Goal: Ask a question: Seek information or help from site administrators or community

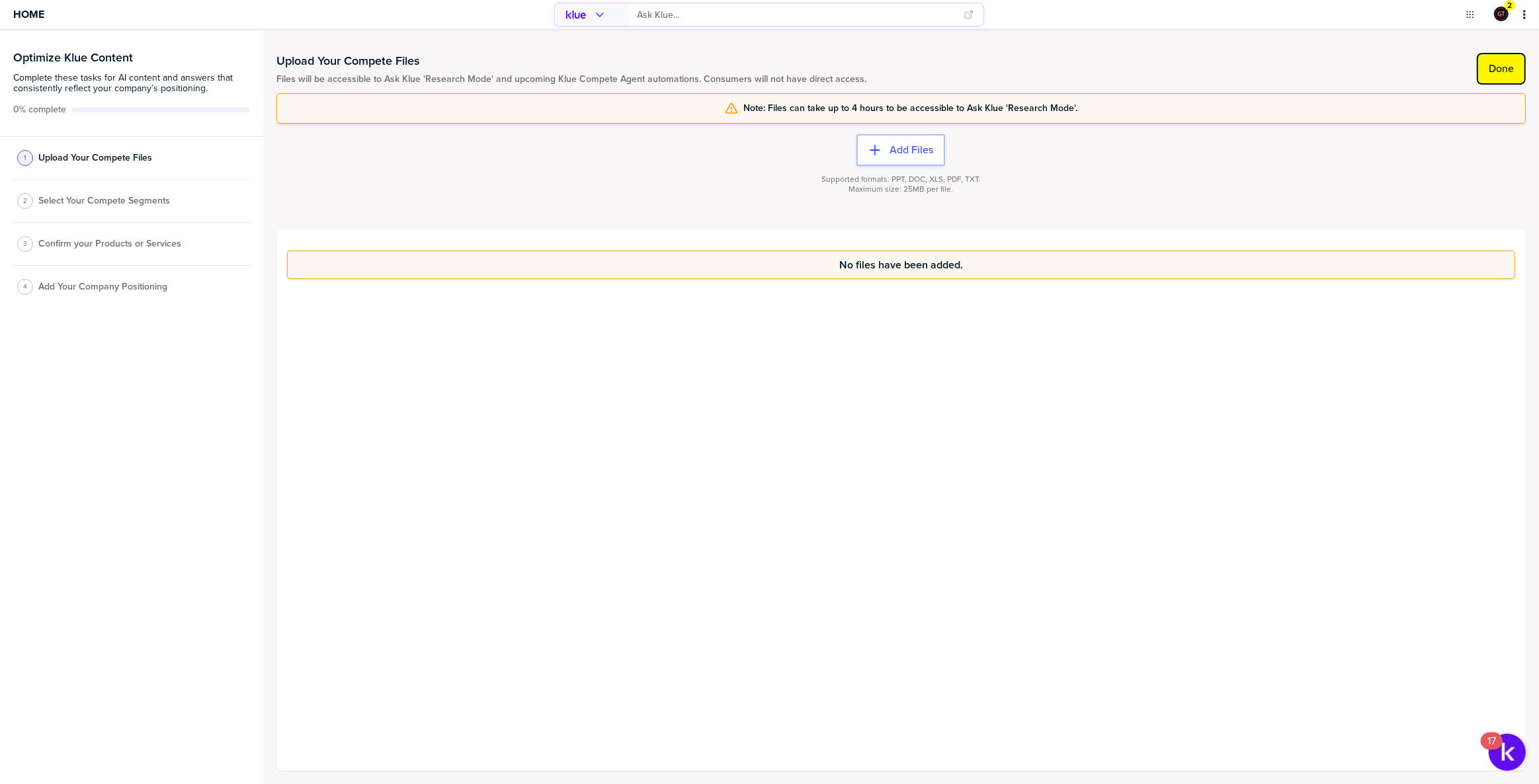
click at [1494, 62] on label "Done" at bounding box center [1501, 68] width 25 height 13
click at [1494, 63] on label "Done" at bounding box center [1501, 68] width 25 height 13
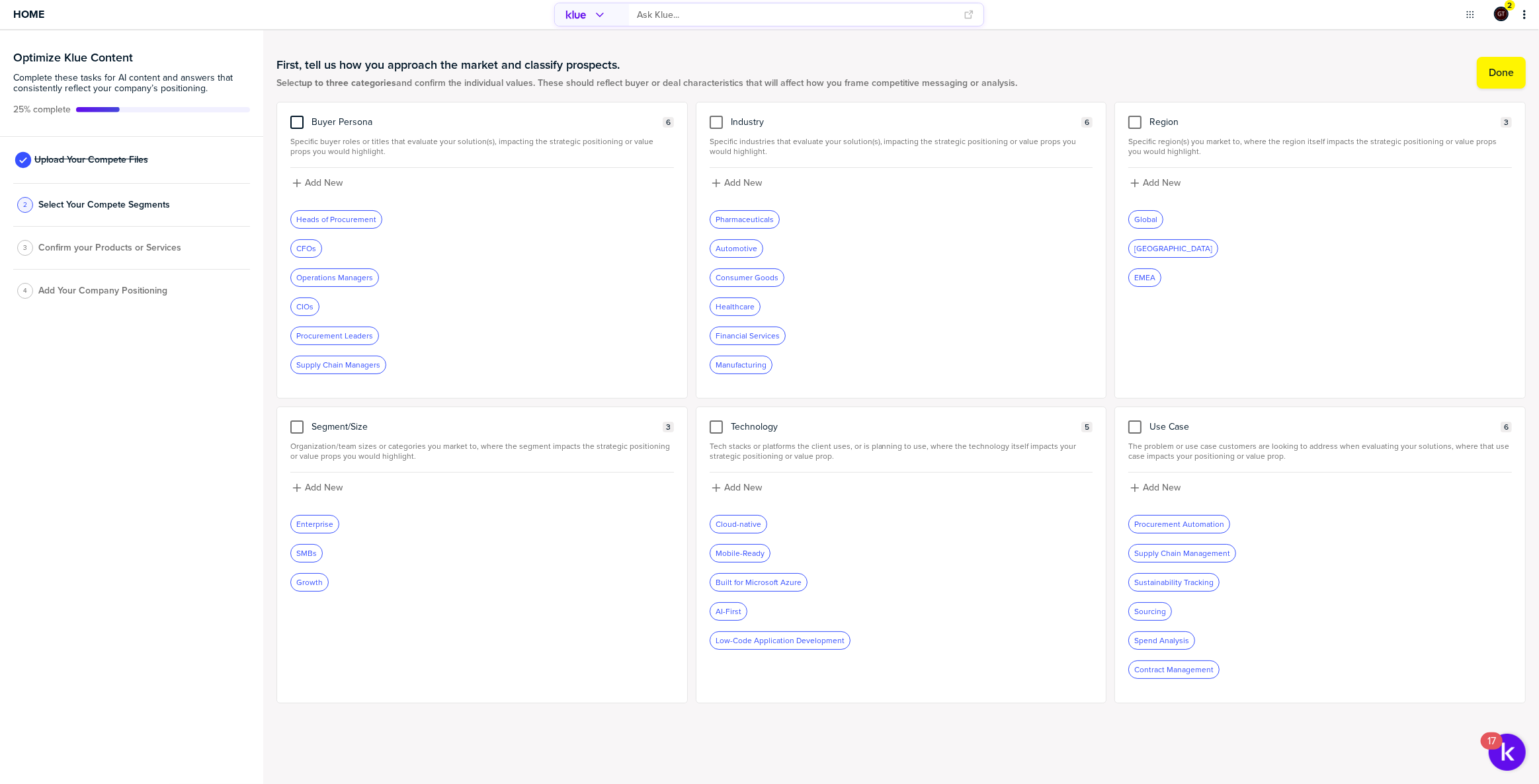
click at [293, 121] on div at bounding box center [297, 122] width 13 height 13
click at [297, 115] on input "checkbox" at bounding box center [297, 115] width 0 height 0
drag, startPoint x: 709, startPoint y: 120, endPoint x: 762, endPoint y: 286, distance: 174.3
click at [710, 120] on div at bounding box center [716, 122] width 13 height 13
click at [716, 115] on input "checkbox" at bounding box center [716, 115] width 0 height 0
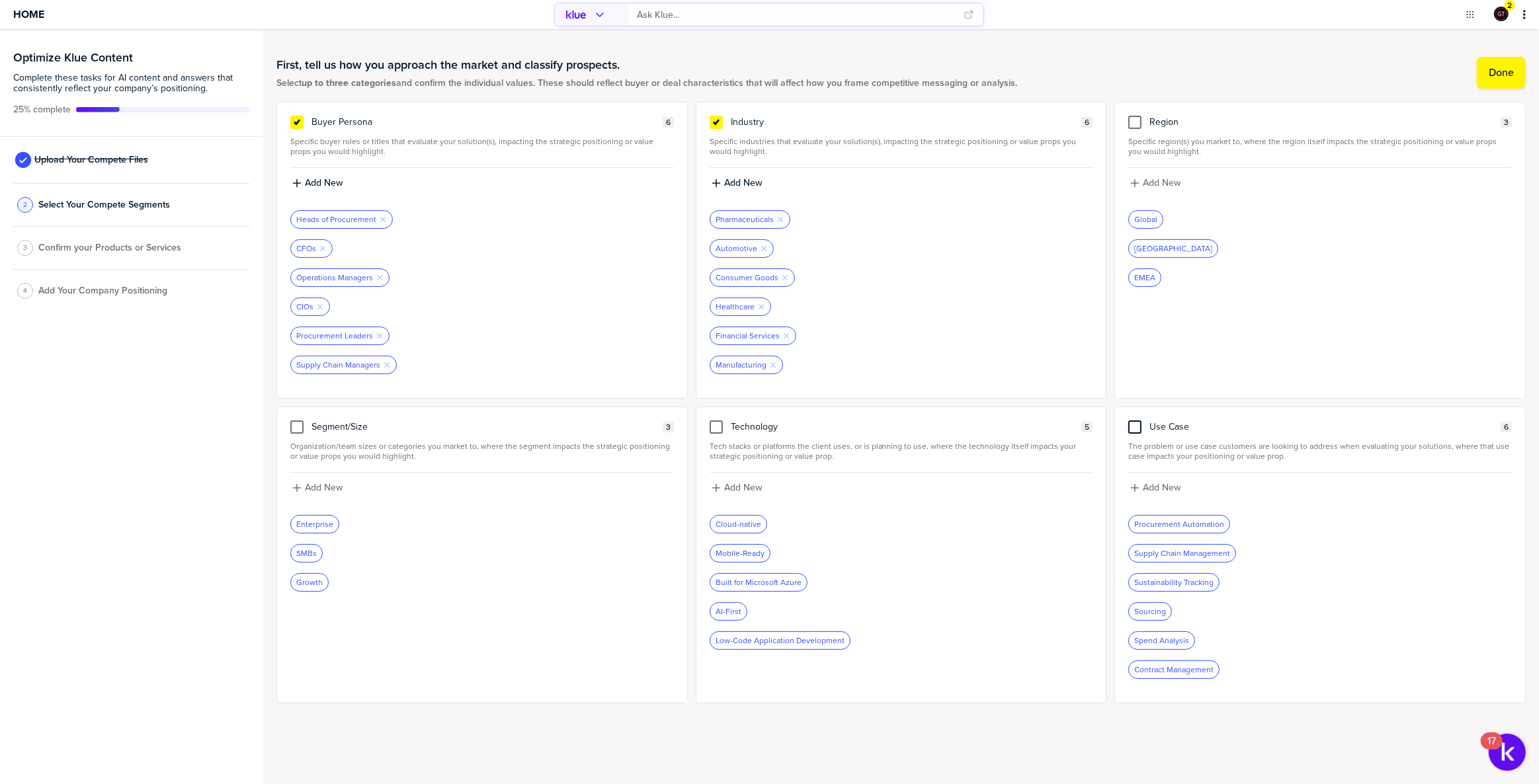
click at [1129, 429] on div at bounding box center [1135, 427] width 13 height 13
click at [1135, 421] on input "checkbox" at bounding box center [1135, 421] width 0 height 0
click at [1488, 75] on label "Done" at bounding box center [1501, 73] width 25 height 13
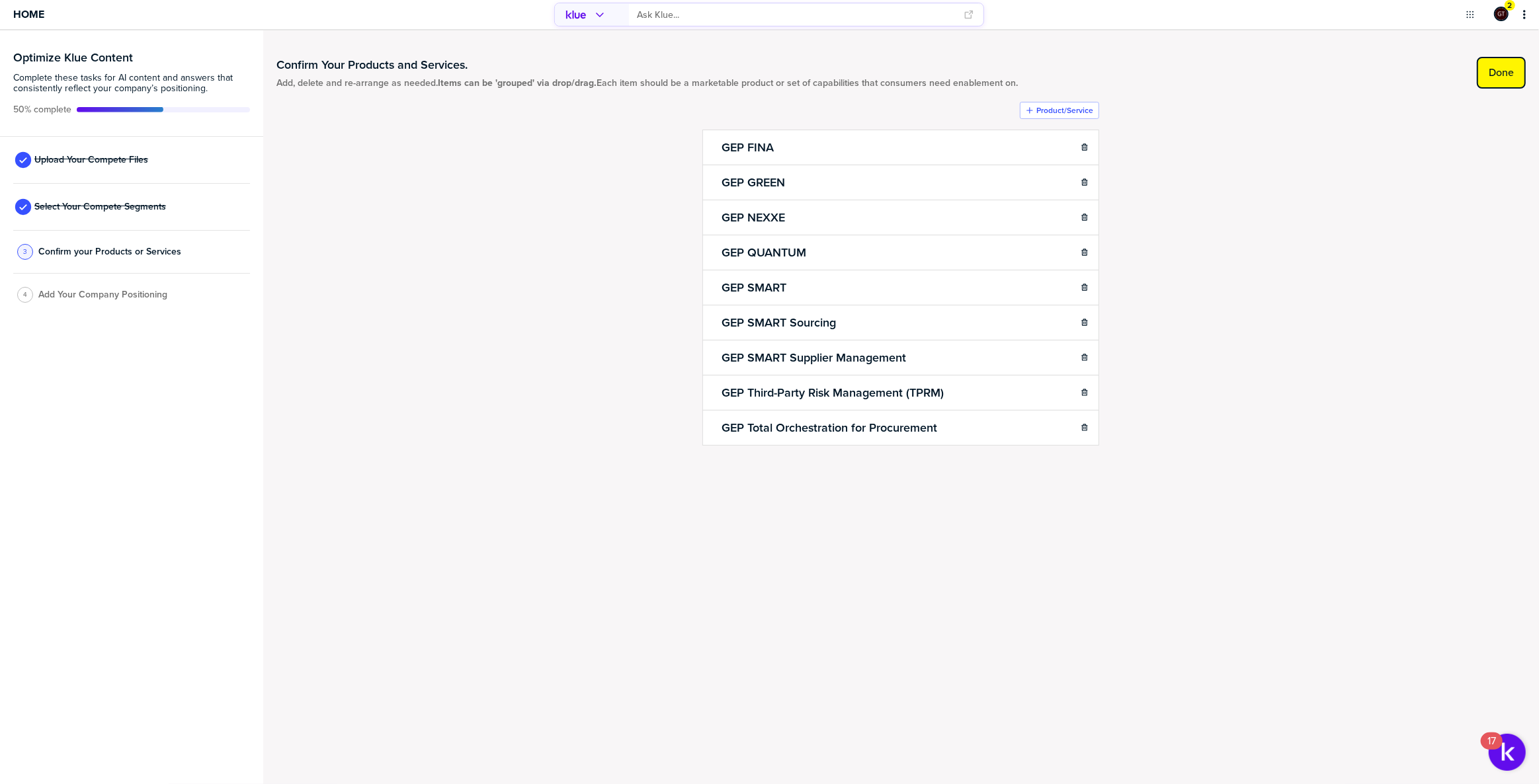
click at [1505, 73] on label "Done" at bounding box center [1501, 73] width 25 height 13
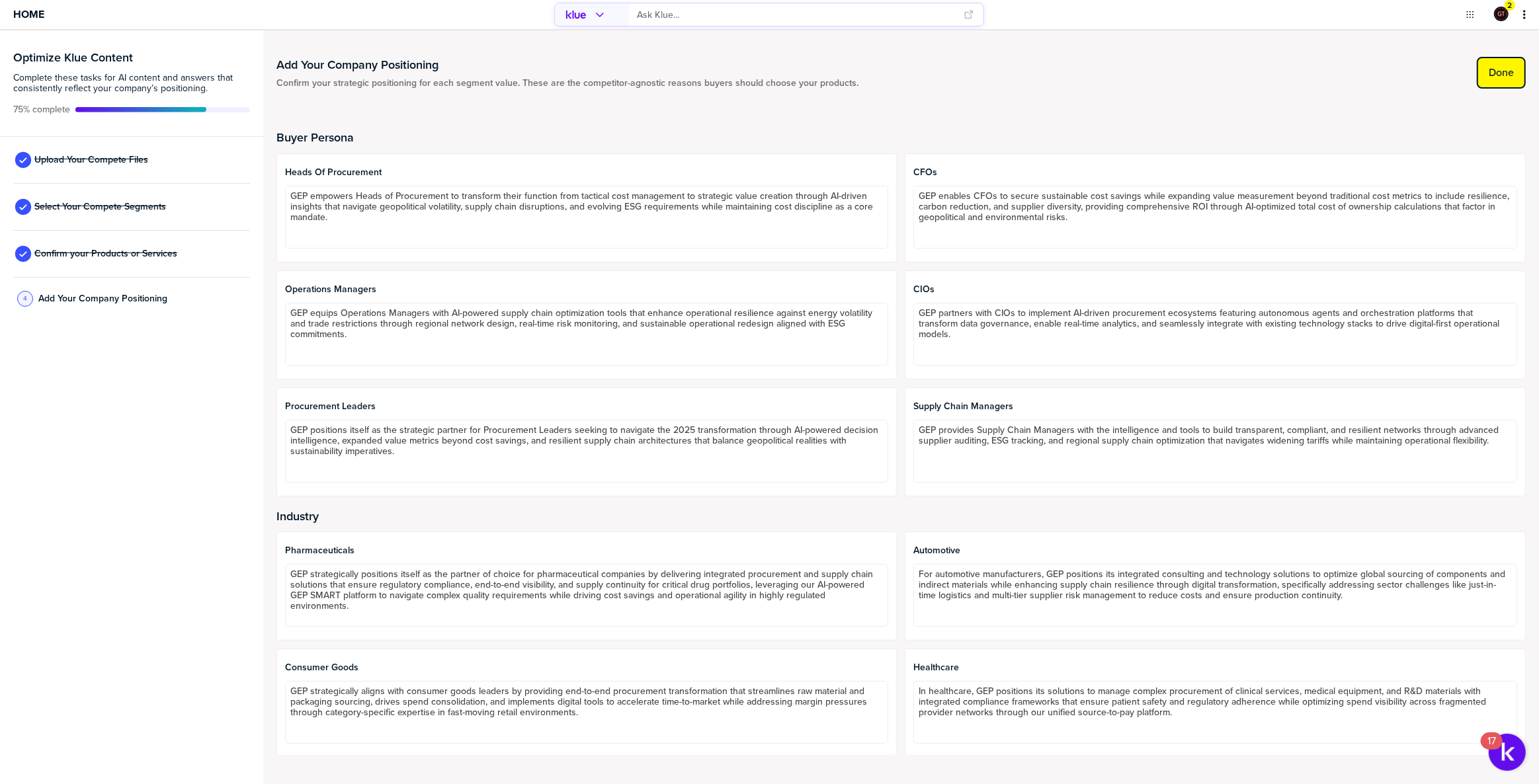
click at [1495, 68] on label "Done" at bounding box center [1501, 73] width 25 height 13
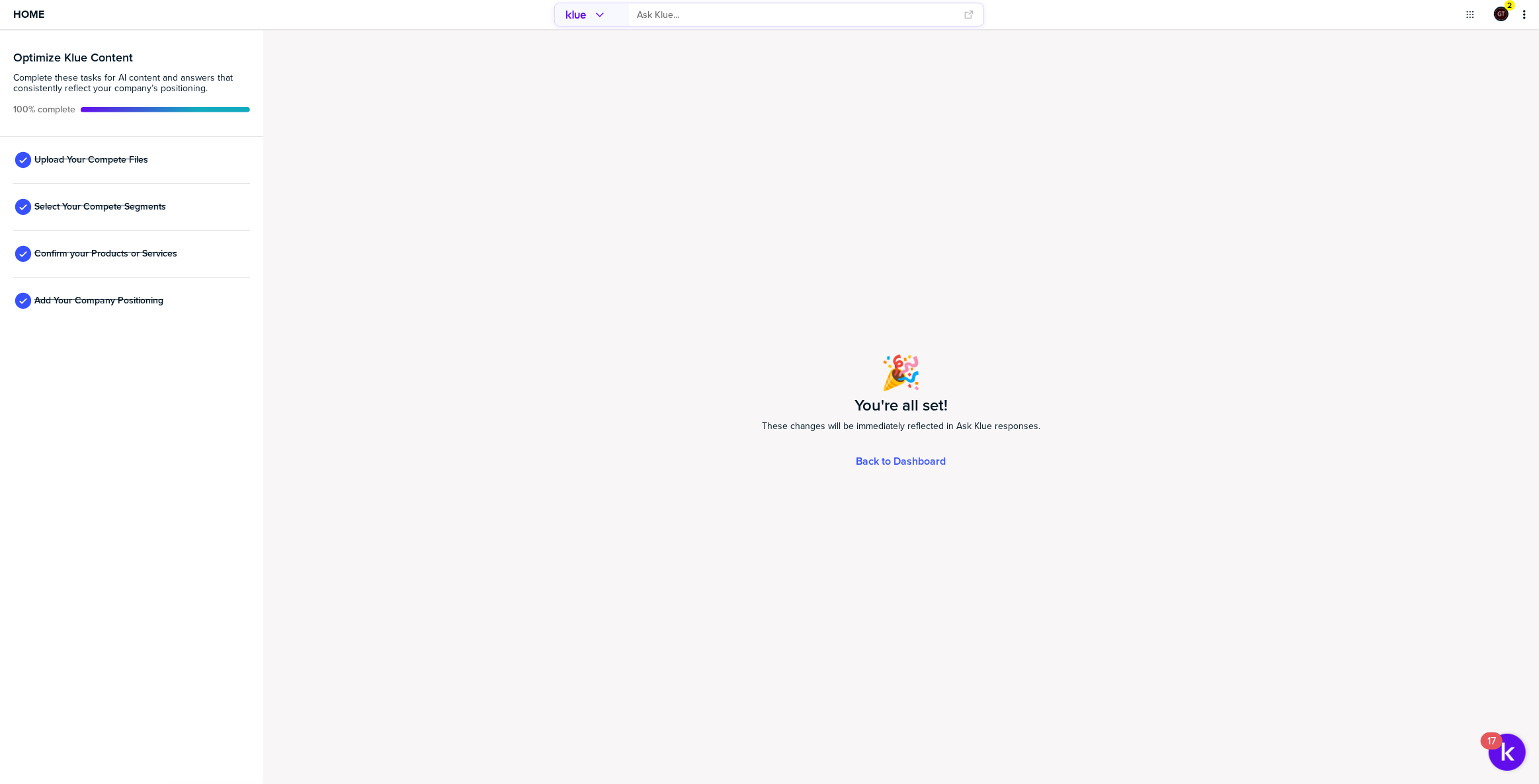
click at [848, 13] on input "primary" at bounding box center [796, 14] width 319 height 22
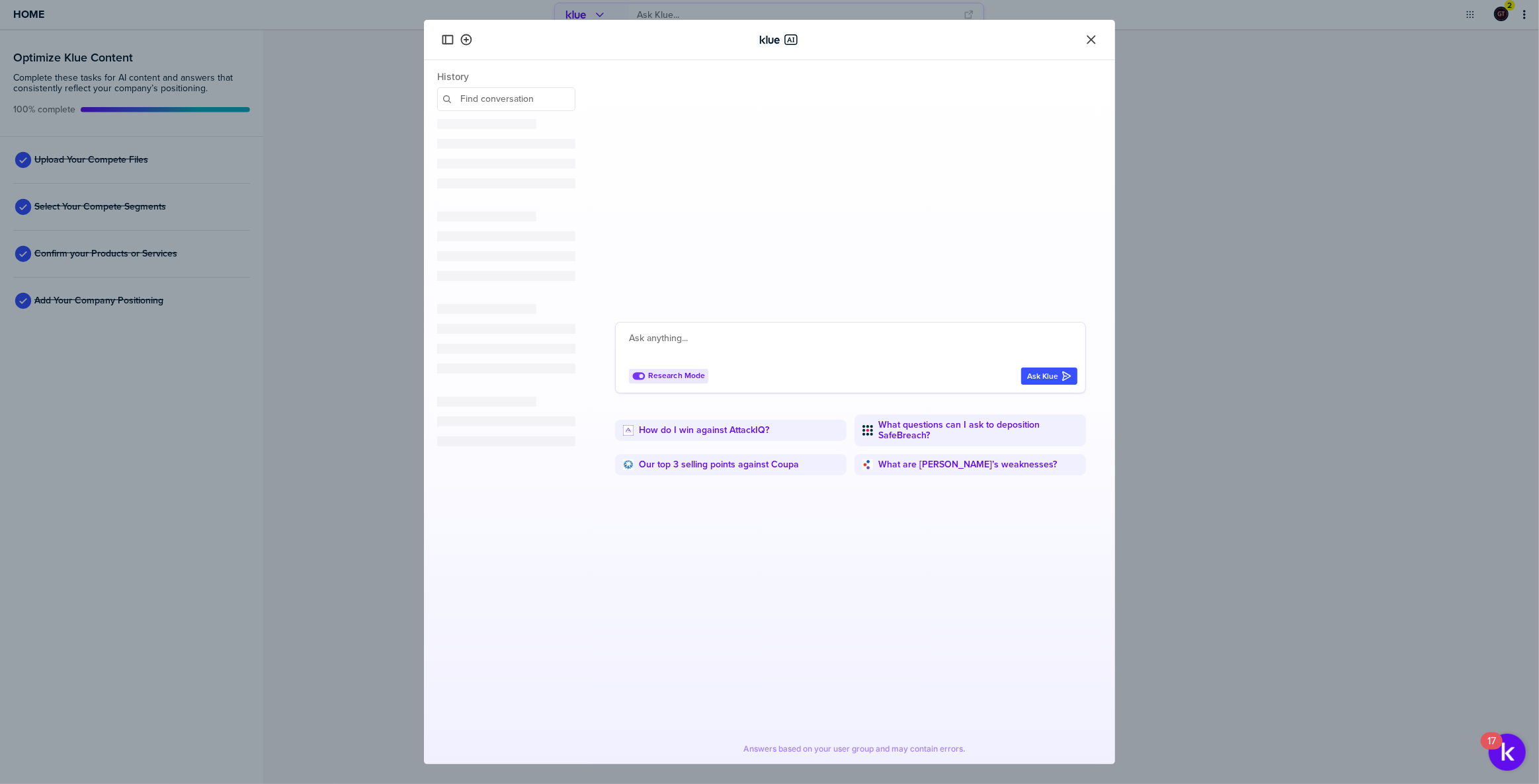
click at [751, 331] on textarea at bounding box center [853, 347] width 448 height 32
click at [795, 342] on textarea "hey liam please build a battlecard for GEP.com against their competitor Coupa h…" at bounding box center [853, 347] width 448 height 32
click at [796, 342] on textarea "hey liam please build a battlecard for GEP.com against their competitor Coupa h…" at bounding box center [853, 347] width 448 height 32
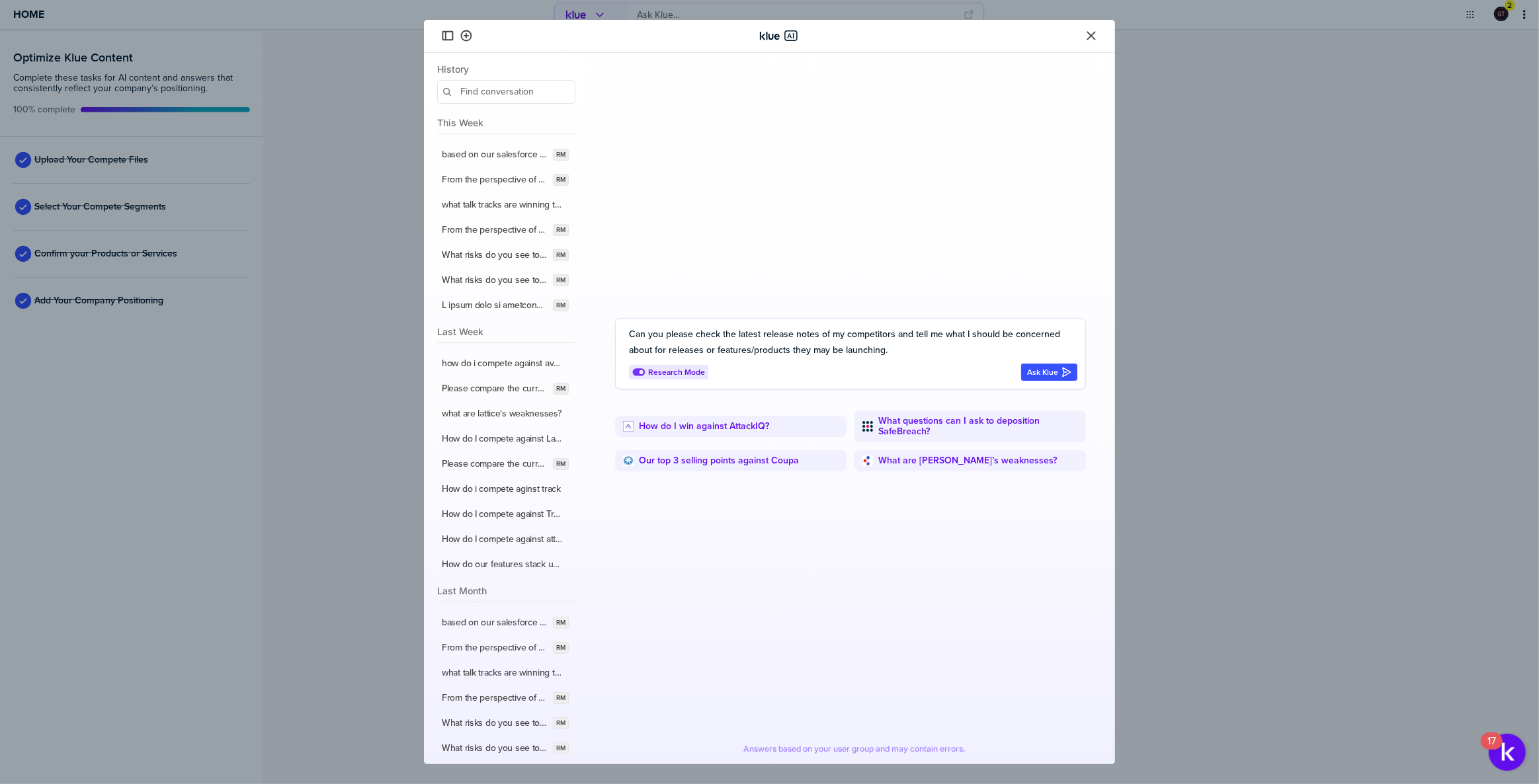
click at [896, 333] on textarea "Can you please check the latest release notes of my competitors and tell me wha…" at bounding box center [853, 343] width 448 height 32
type textarea "Can you please check the latest release notes of my competitors (eg. Coupa, Inv…"
click at [1045, 371] on div "Ask Klue" at bounding box center [1049, 372] width 44 height 10
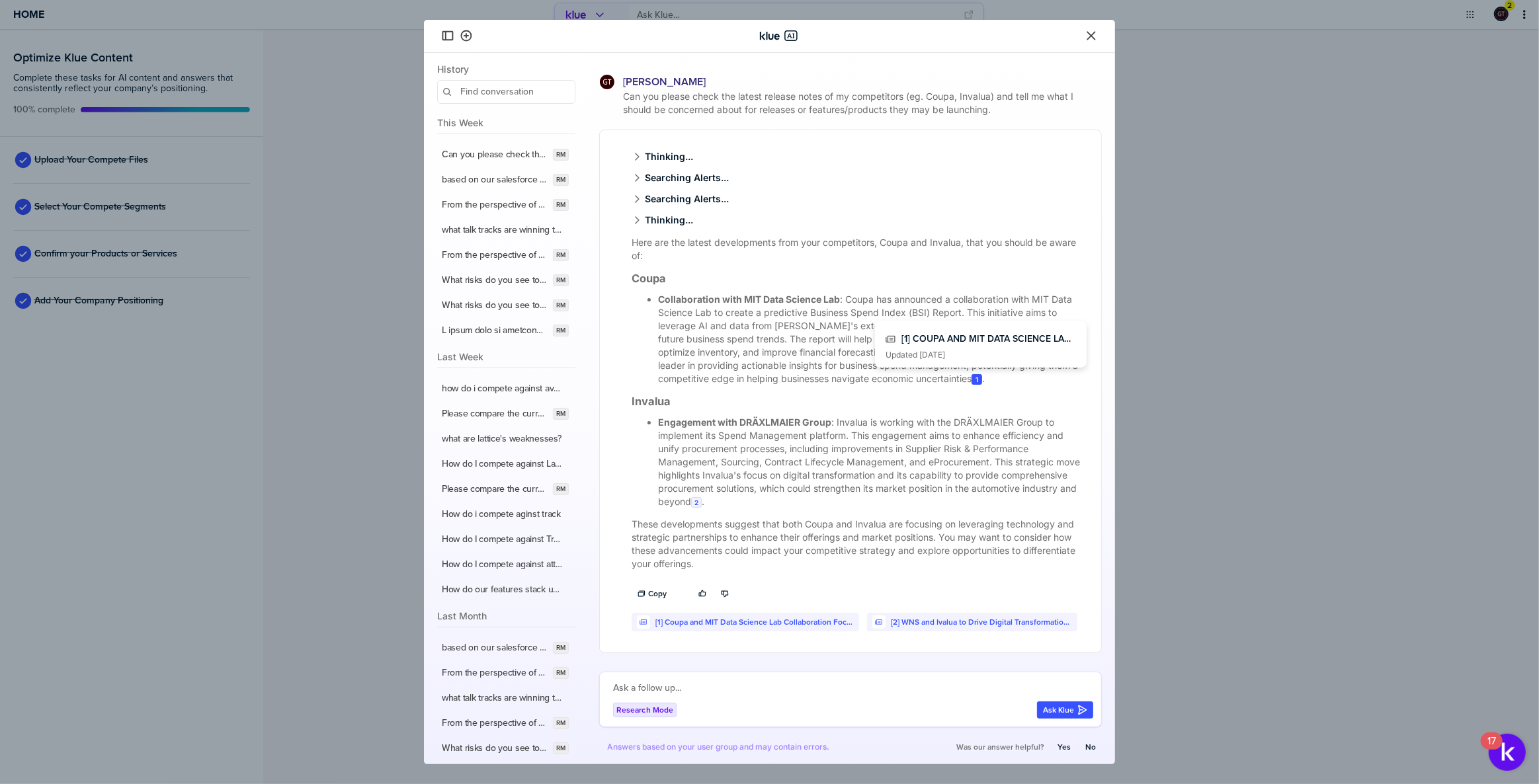
click at [978, 378] on div "1" at bounding box center [976, 378] width 10 height 10
click at [695, 501] on span "2" at bounding box center [696, 502] width 4 height 7
click at [835, 400] on h3 "Invalua" at bounding box center [859, 401] width 454 height 13
click at [1088, 32] on icon "Close" at bounding box center [1091, 36] width 13 height 13
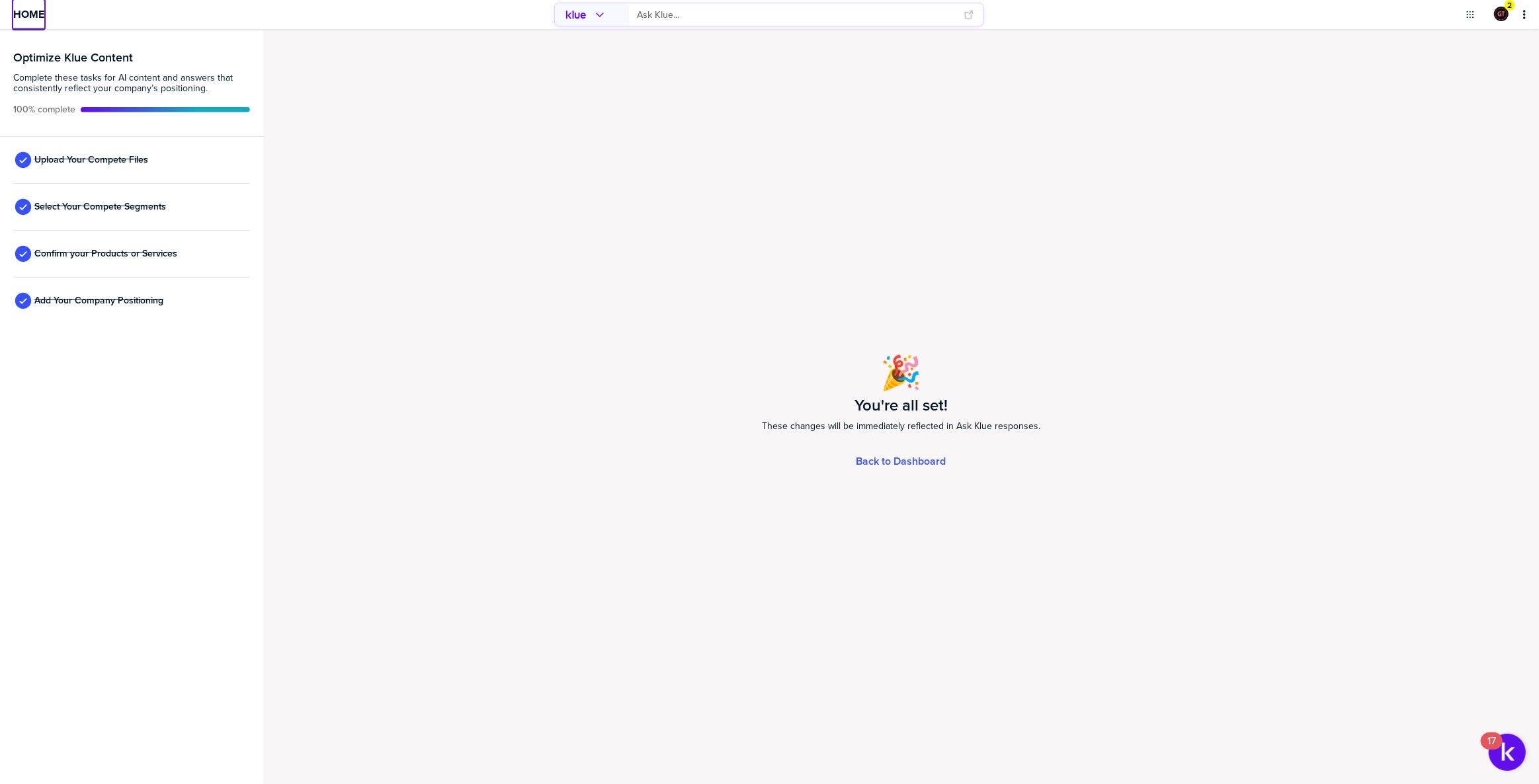
click at [26, 11] on span "Home" at bounding box center [28, 14] width 31 height 11
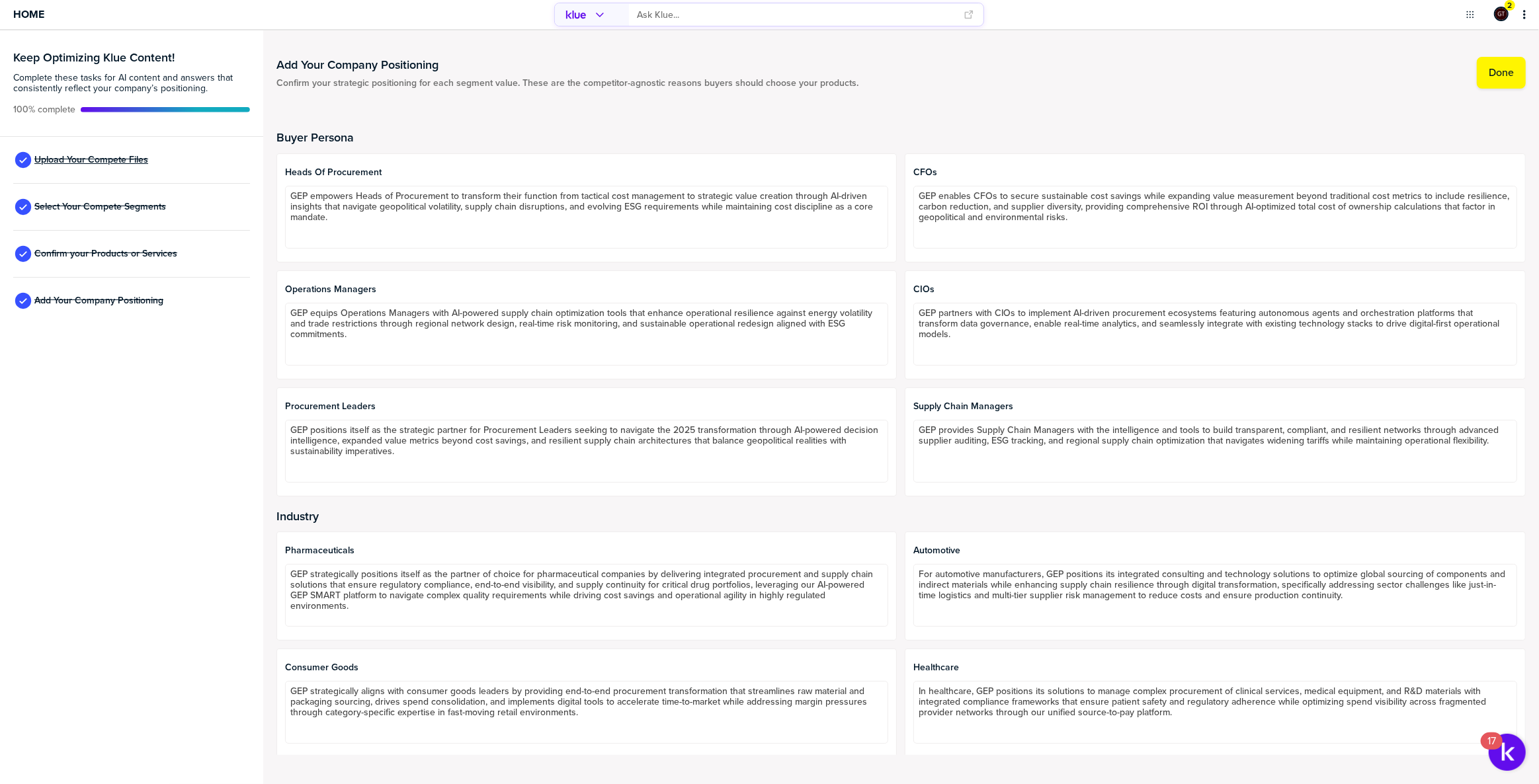
click at [48, 155] on span "Upload Your Compete Files" at bounding box center [91, 159] width 113 height 10
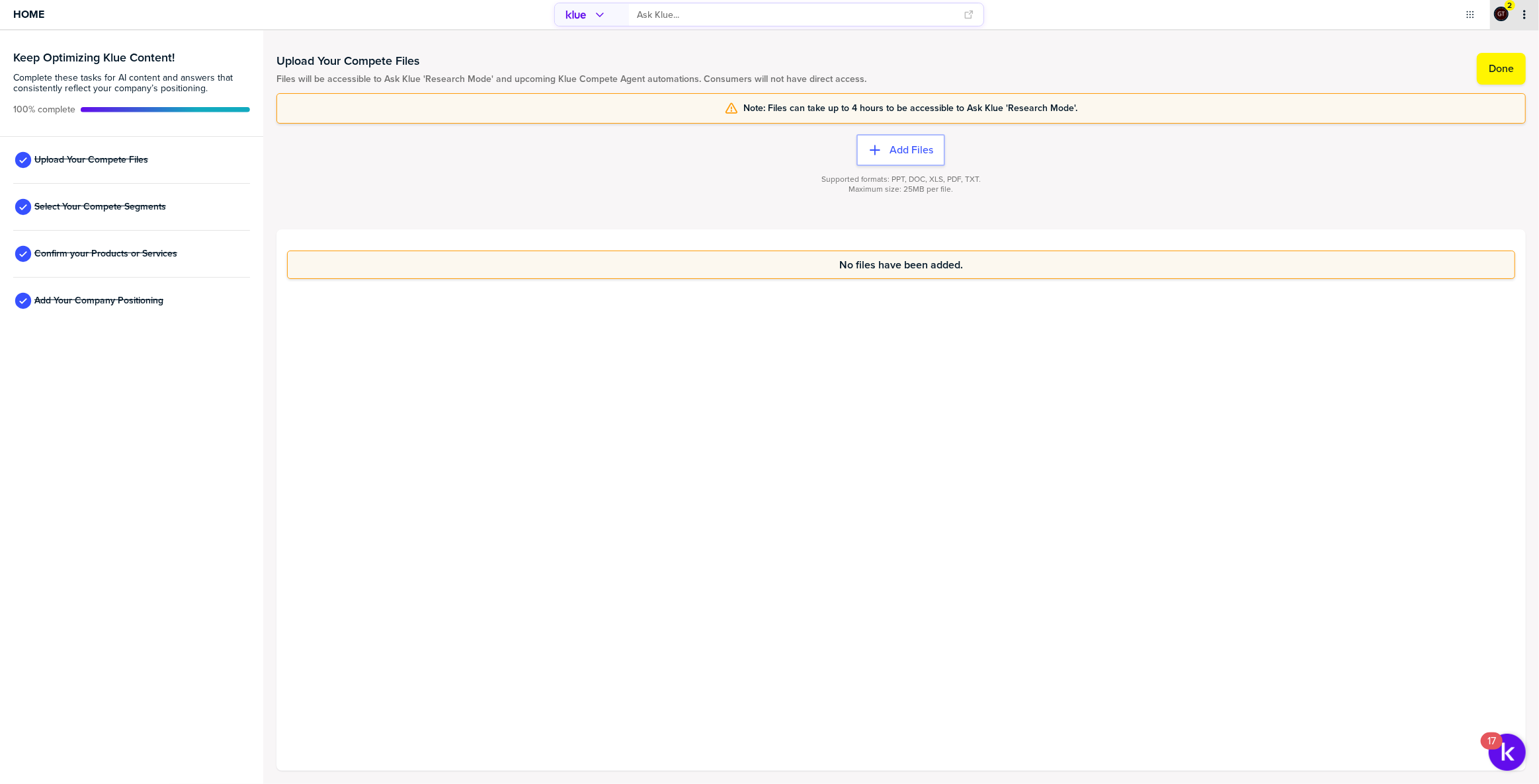
click at [1523, 19] on button "primary" at bounding box center [1524, 14] width 13 height 13
click at [19, 18] on span "Home" at bounding box center [28, 14] width 31 height 11
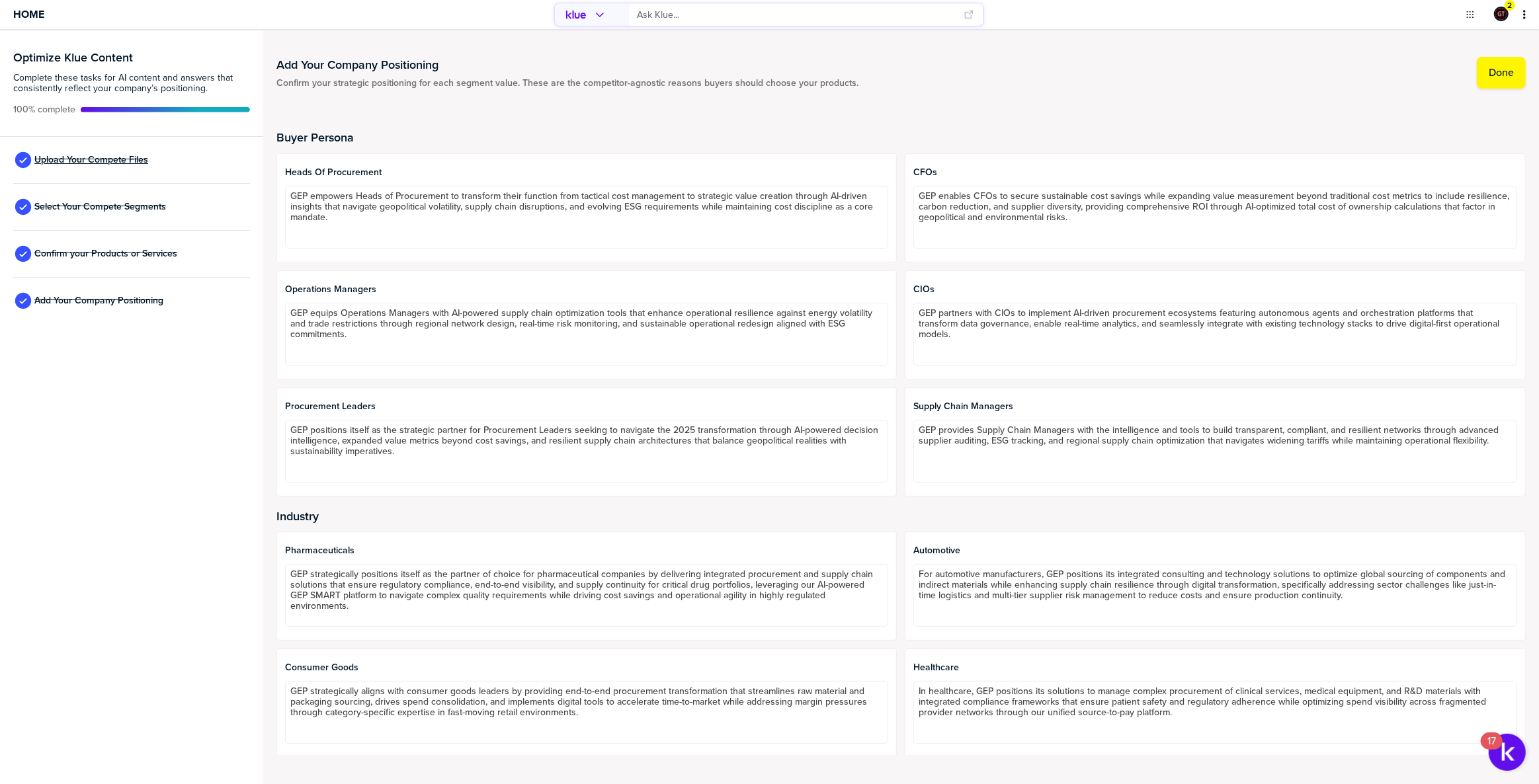
click at [120, 158] on span "Upload Your Compete Files" at bounding box center [91, 159] width 113 height 10
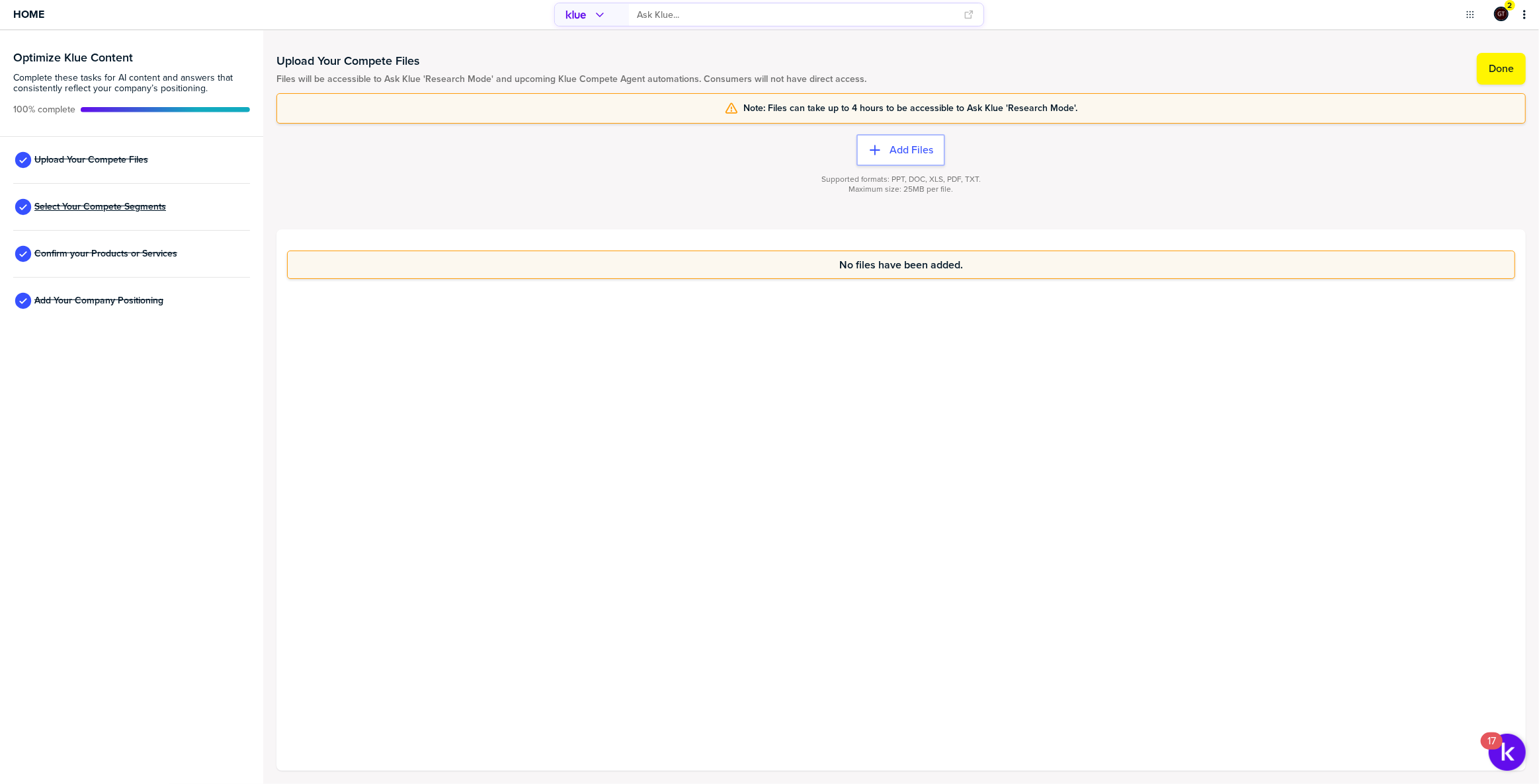
click at [123, 203] on span "Select Your Compete Segments" at bounding box center [100, 206] width 131 height 10
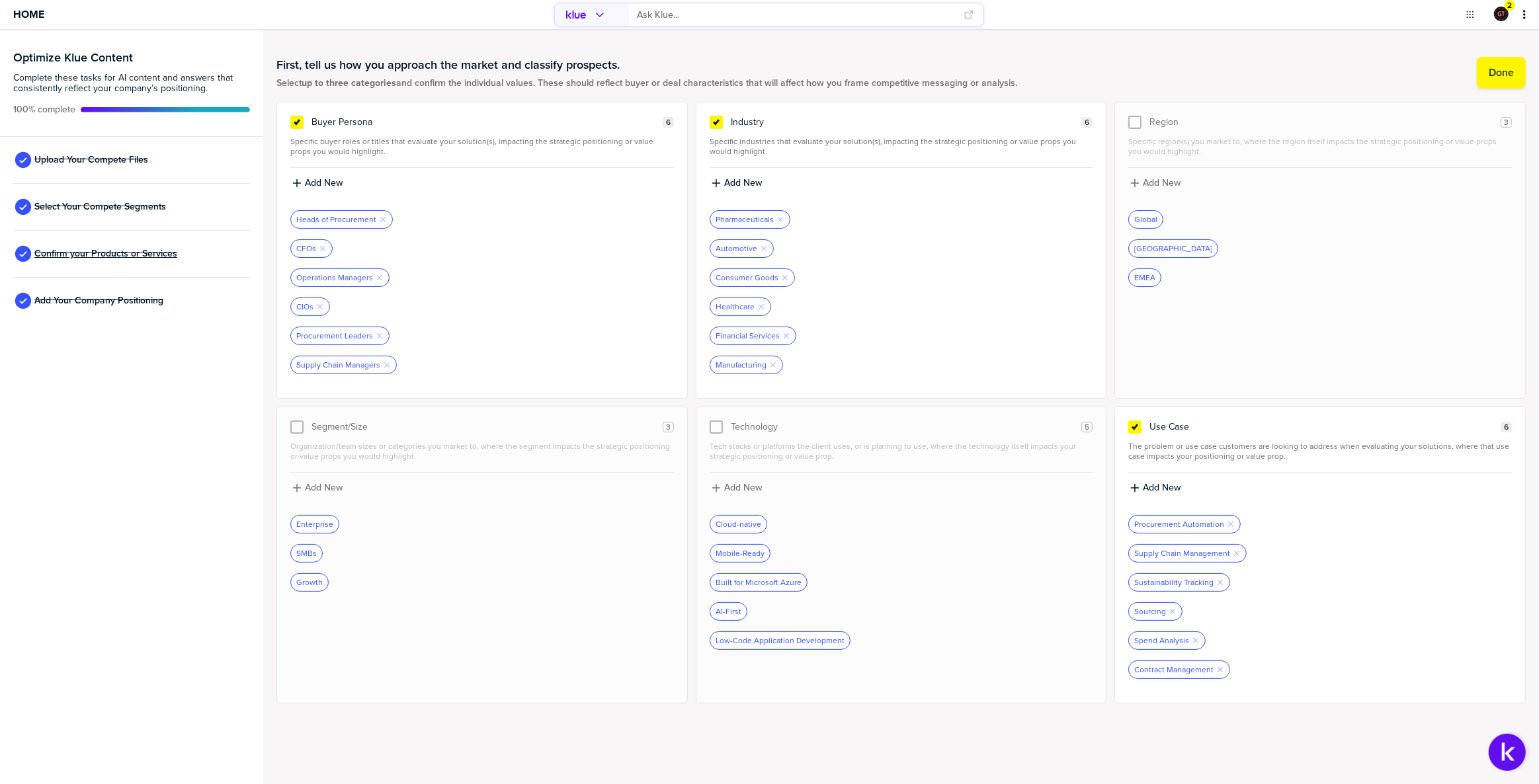
click at [123, 251] on span "Confirm your Products or Services" at bounding box center [106, 253] width 142 height 10
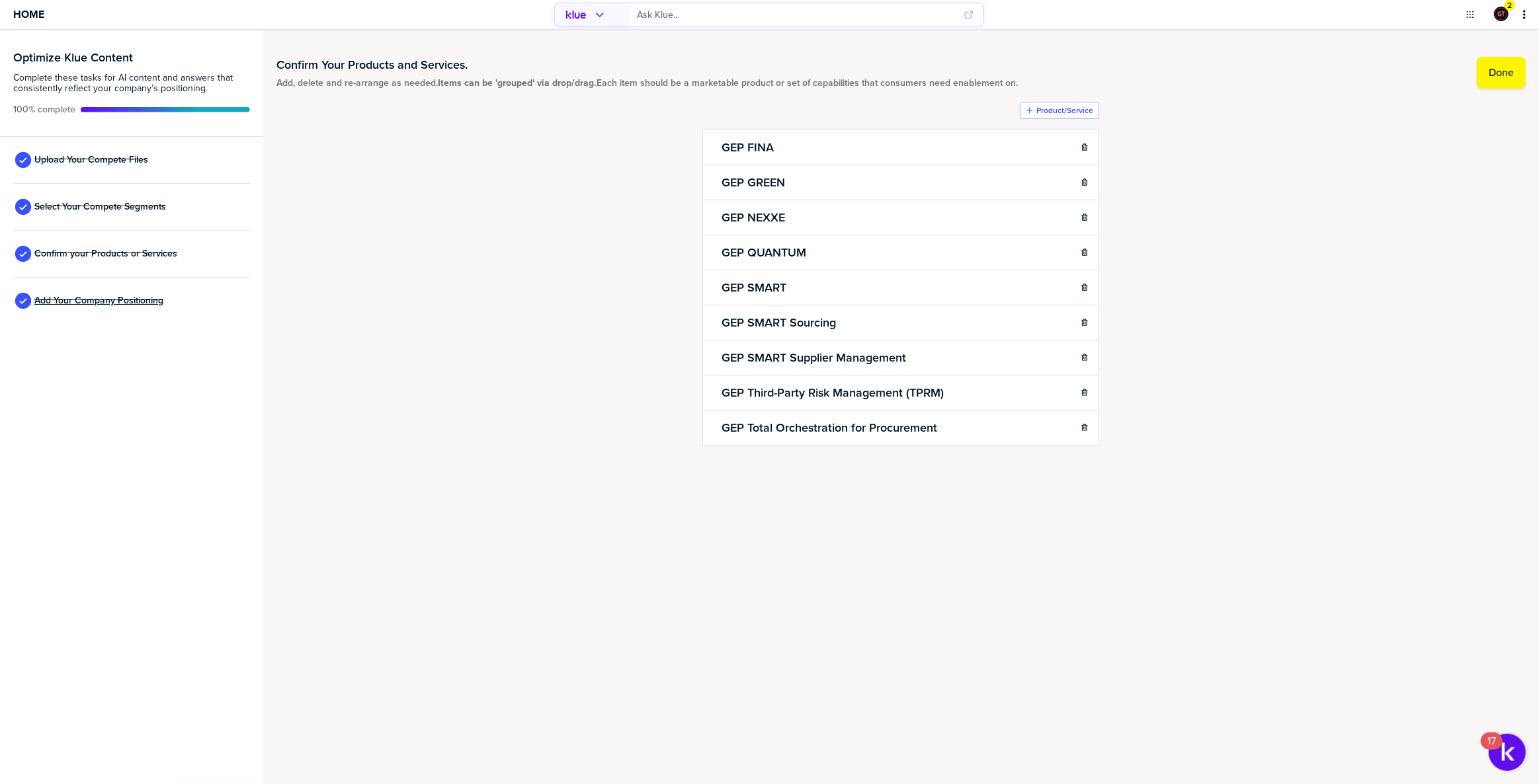
click at [112, 299] on span "Add Your Company Positioning" at bounding box center [99, 300] width 129 height 10
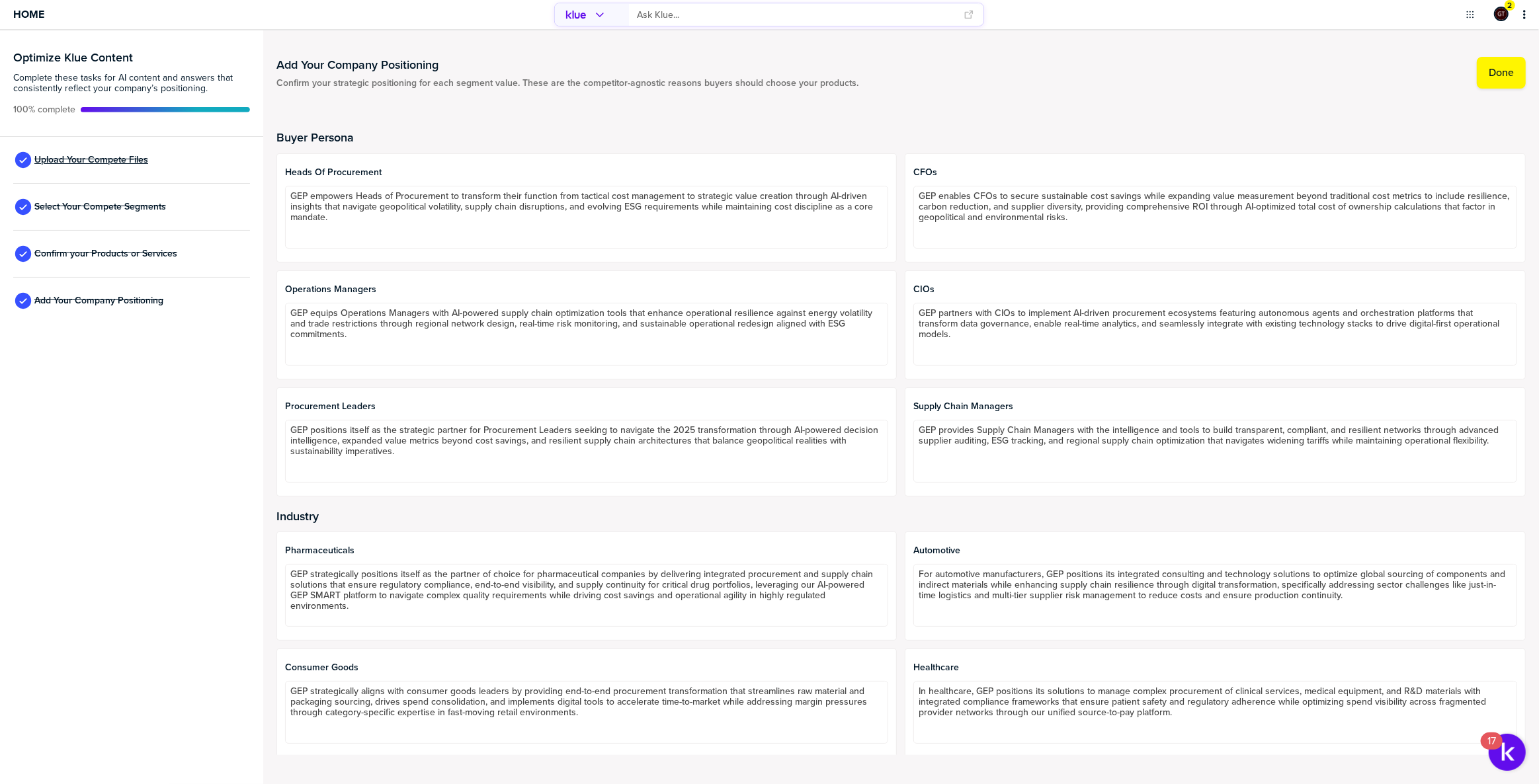
click at [100, 158] on span "Upload Your Compete Files" at bounding box center [91, 159] width 113 height 10
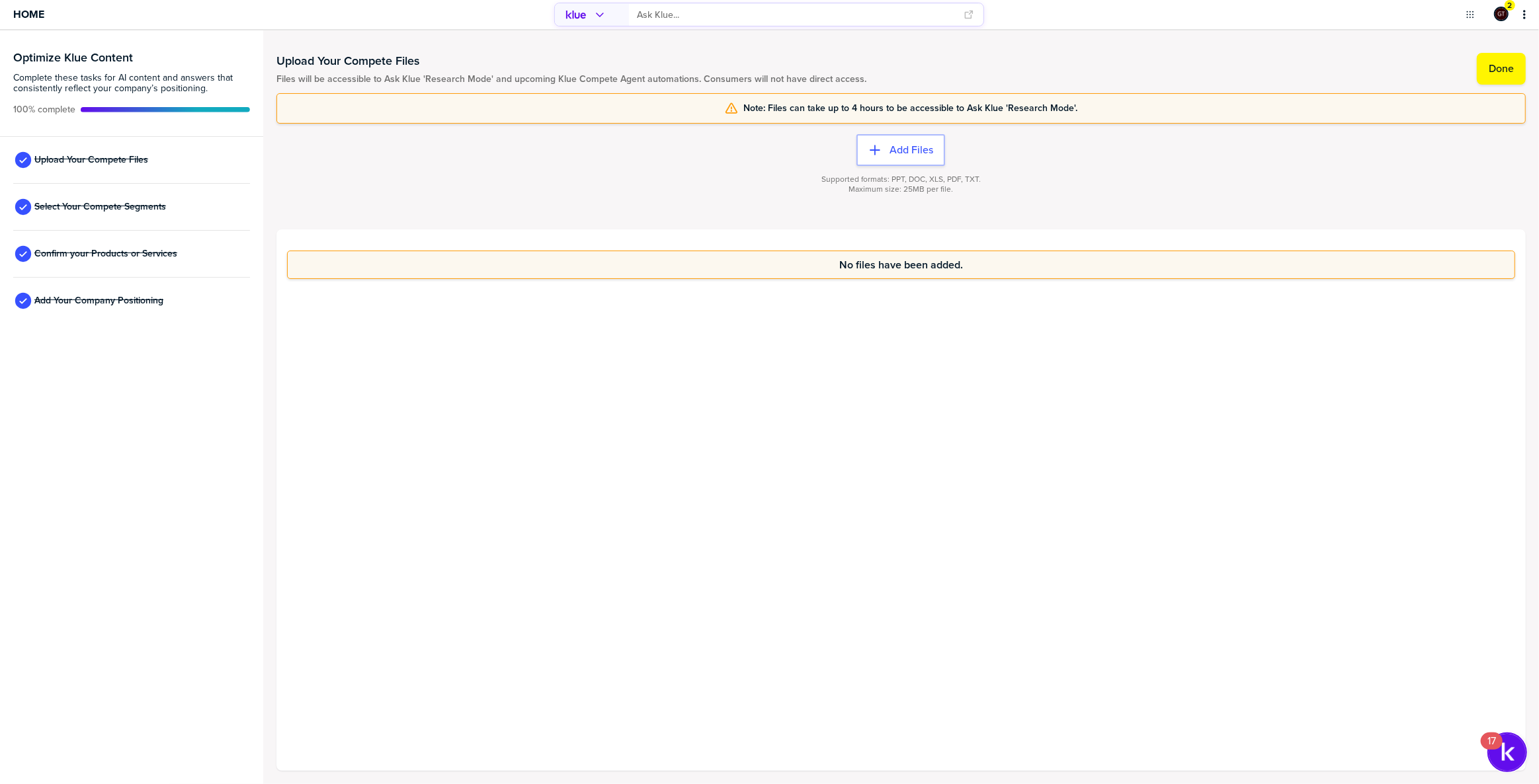
click at [1517, 751] on img "Open Resource Center, 17 new notifications" at bounding box center [1507, 752] width 37 height 37
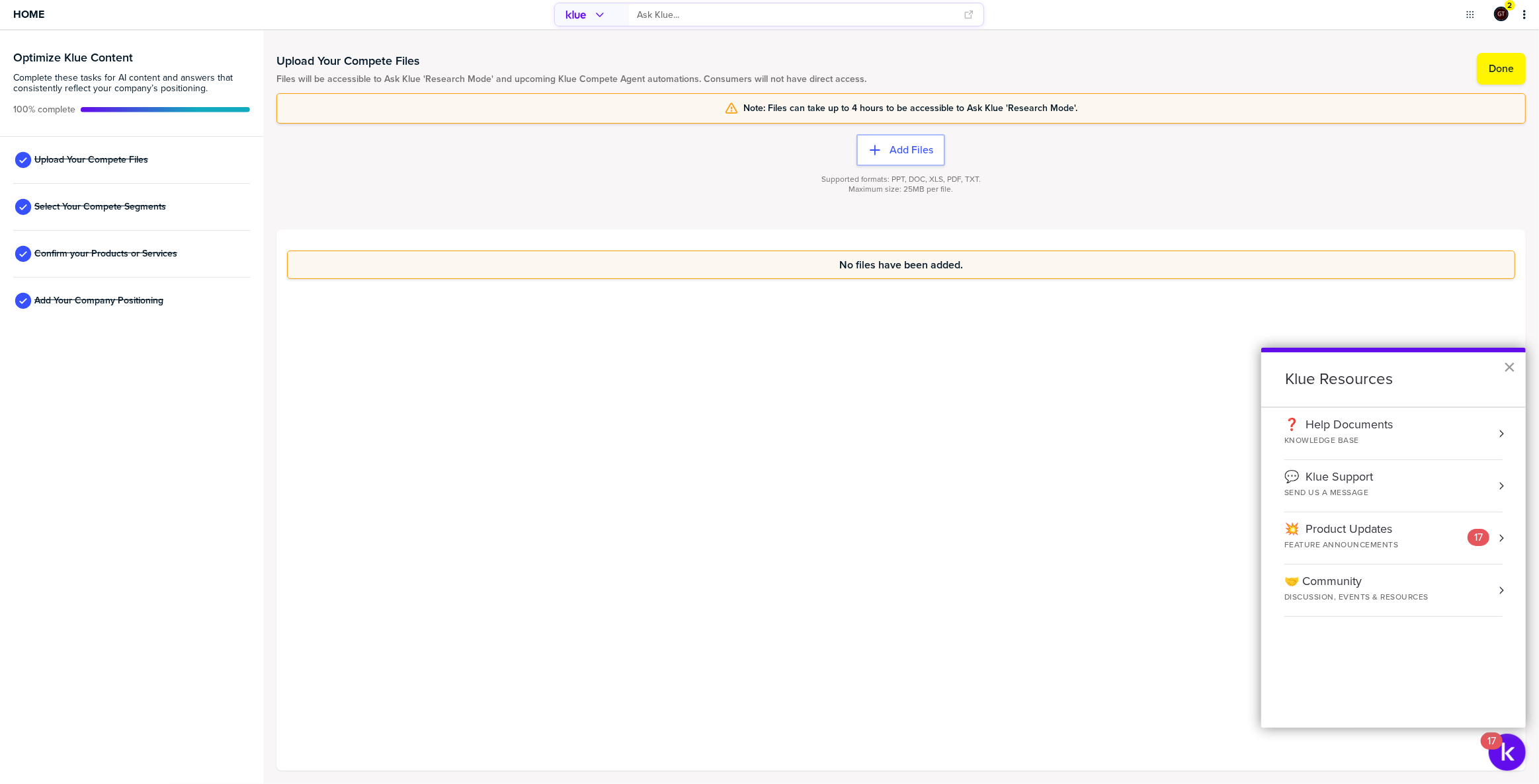
click at [1508, 367] on button "×" at bounding box center [1509, 366] width 12 height 22
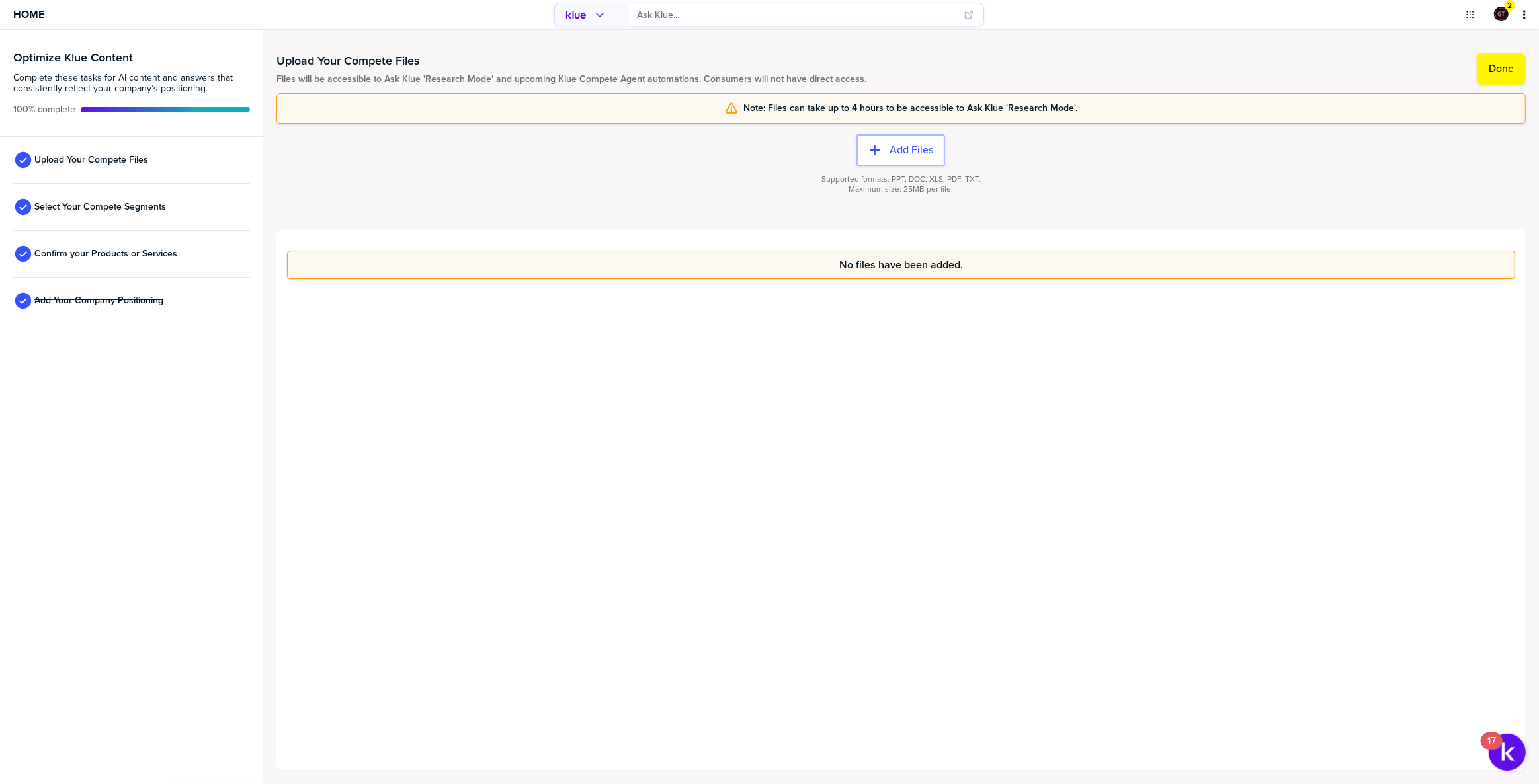
click at [746, 12] on input "primary" at bounding box center [796, 14] width 319 height 22
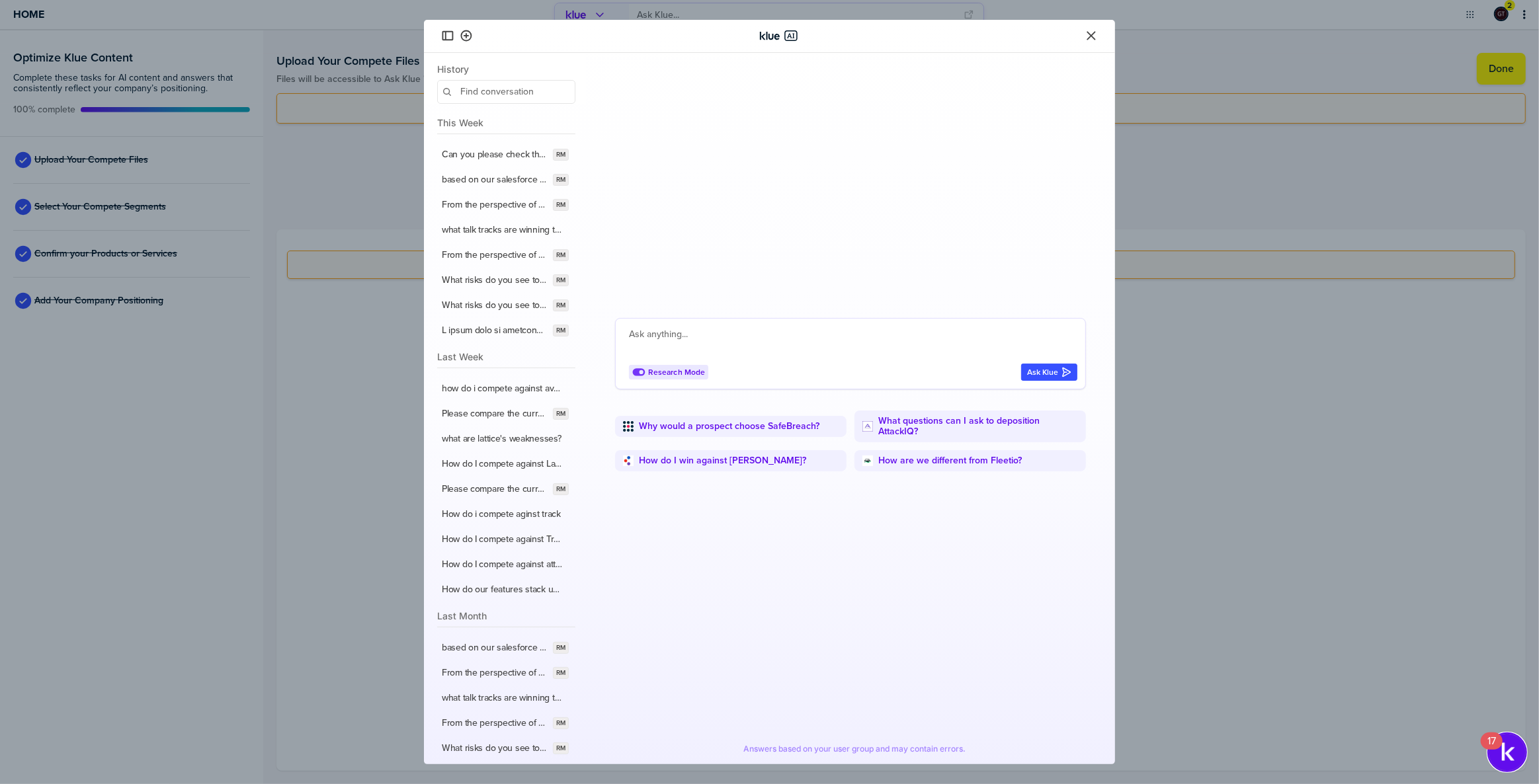
click at [1503, 755] on img "Open Resource Center, 17 new notifications" at bounding box center [1507, 752] width 37 height 37
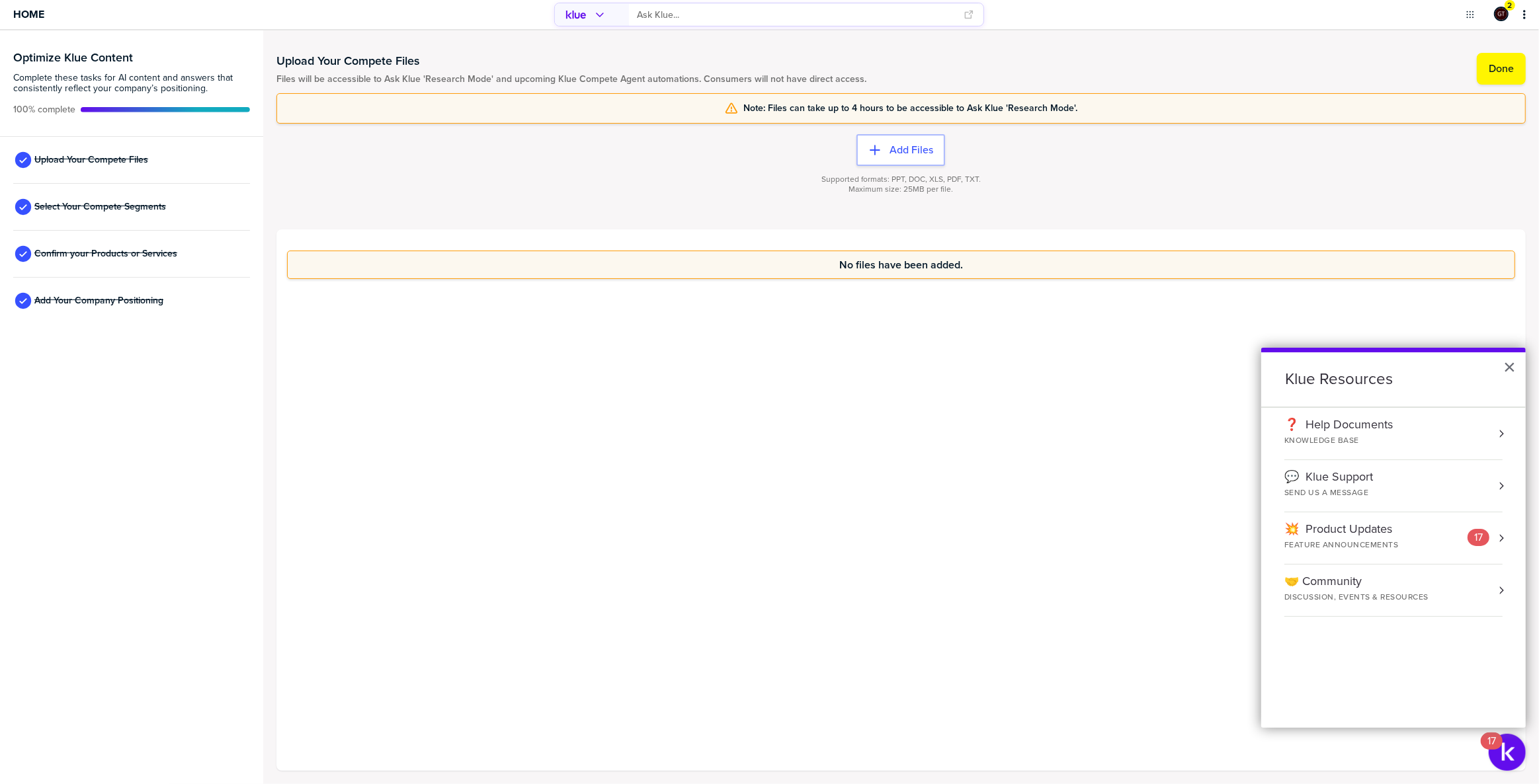
click at [1406, 422] on div "❓ Help Documents KNOWLEDGE BASE" at bounding box center [1393, 434] width 218 height 32
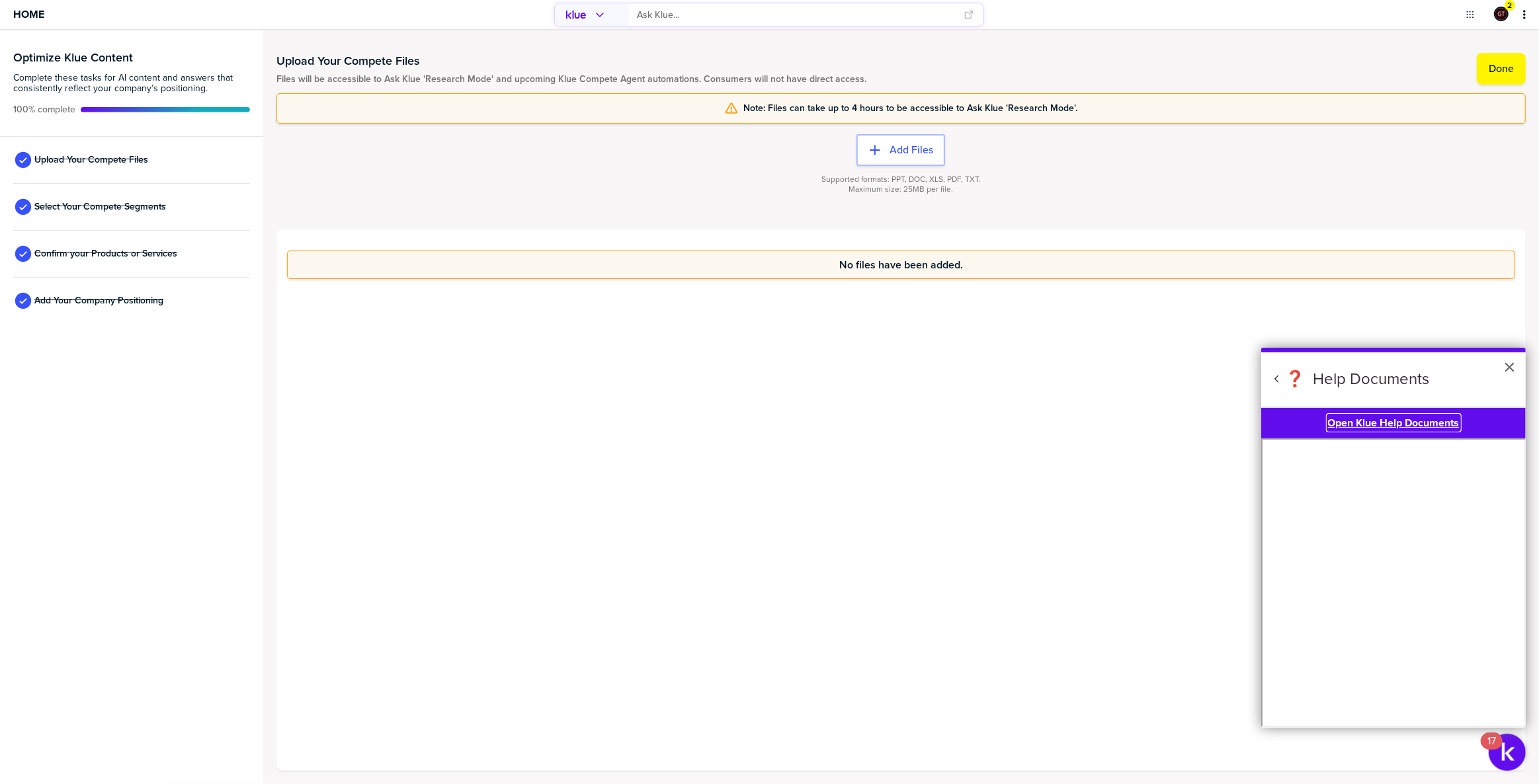
click at [1407, 422] on b "Open Klue Help Documents" at bounding box center [1394, 422] width 131 height 15
click at [27, 8] on span "Home" at bounding box center [28, 14] width 31 height 11
